Goal: Transaction & Acquisition: Purchase product/service

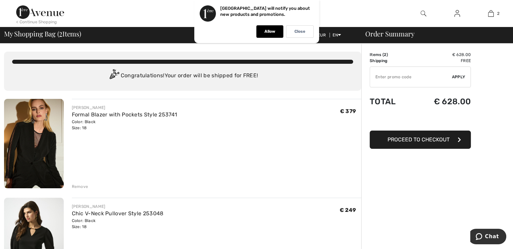
click at [80, 186] on div "Remove" at bounding box center [80, 187] width 17 height 6
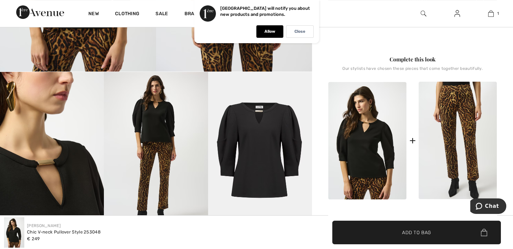
click at [457, 141] on img at bounding box center [458, 141] width 78 height 118
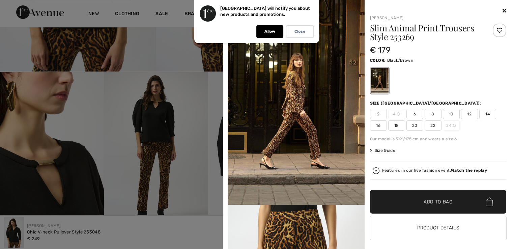
click at [392, 124] on span "18" at bounding box center [396, 125] width 17 height 10
click at [425, 199] on span "Add to Bag" at bounding box center [438, 201] width 29 height 7
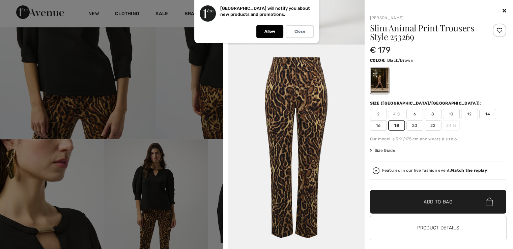
scroll to position [978, 0]
click at [503, 10] on icon at bounding box center [505, 10] width 4 height 5
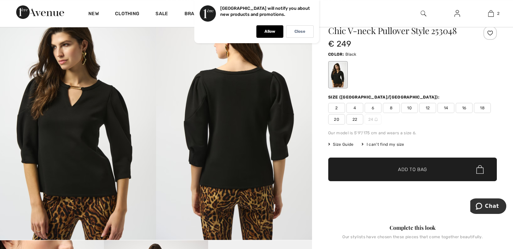
scroll to position [0, 0]
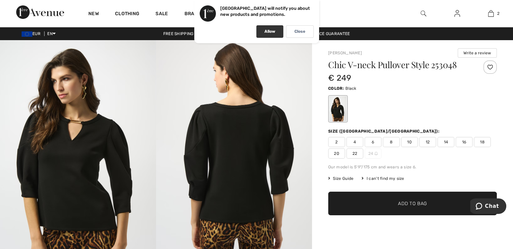
click at [267, 32] on p "Allow" at bounding box center [270, 31] width 11 height 5
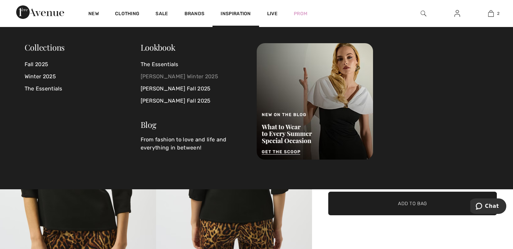
click at [186, 75] on link "Joseph Ribkoff Winter 2025" at bounding box center [195, 77] width 108 height 12
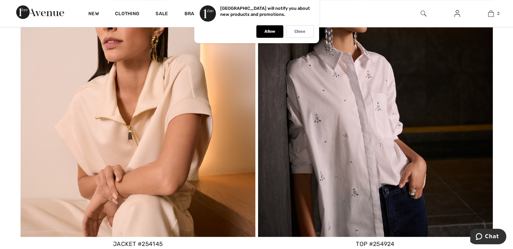
scroll to position [5333, 0]
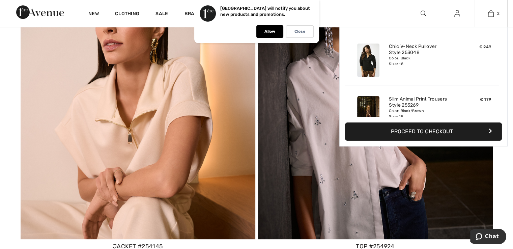
click at [402, 129] on button "Proceed to Checkout" at bounding box center [423, 132] width 157 height 18
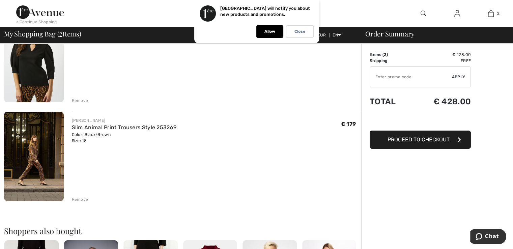
scroll to position [34, 0]
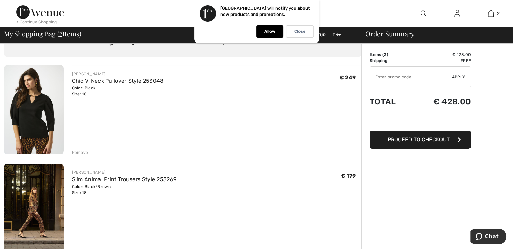
click at [440, 143] on button "Proceed to Checkout" at bounding box center [420, 140] width 101 height 18
